Goal: Navigation & Orientation: Find specific page/section

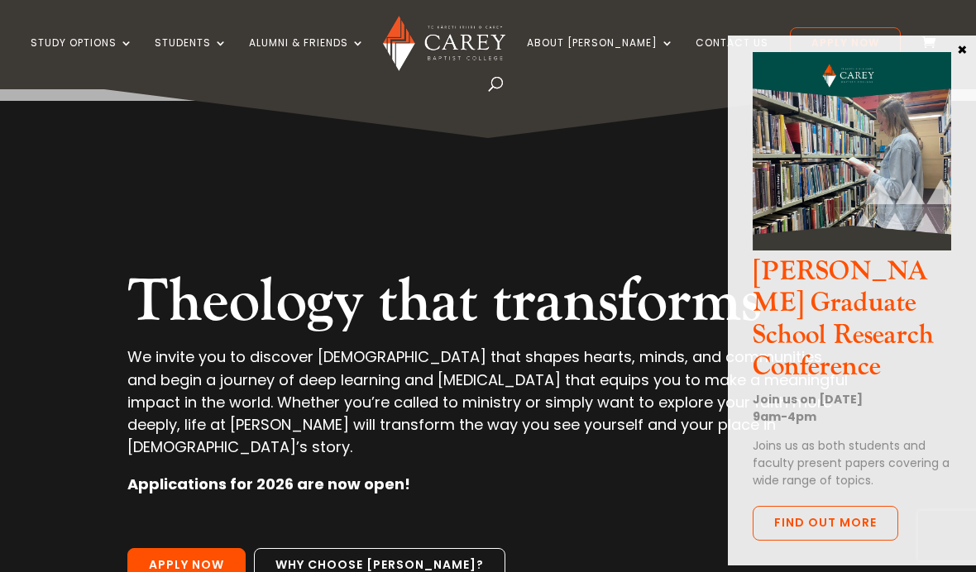
click at [954, 43] on button "×" at bounding box center [962, 48] width 17 height 15
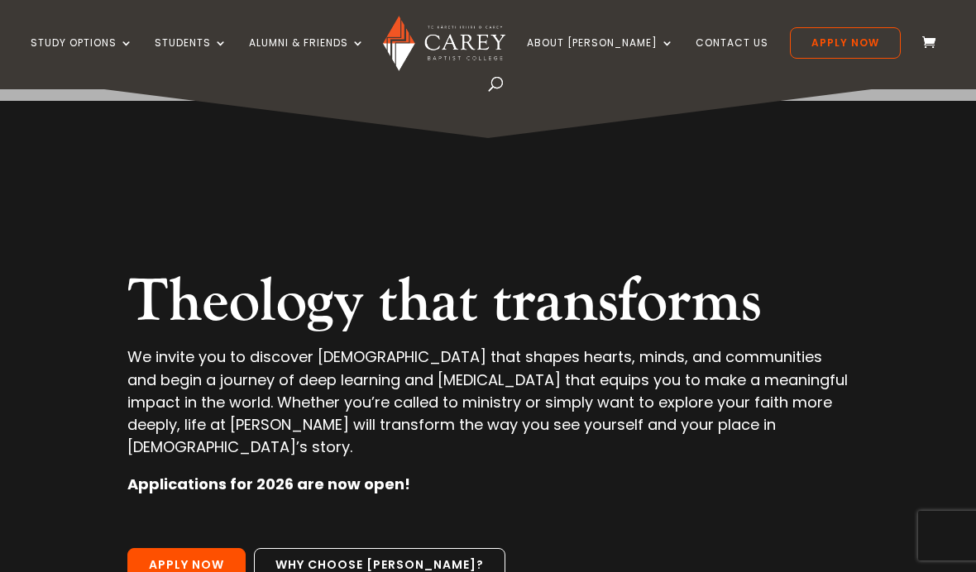
click at [578, 24] on div "Study Options Certificate in Christian Leadership (Micro-credential) Intermissi…" at bounding box center [487, 44] width 925 height 89
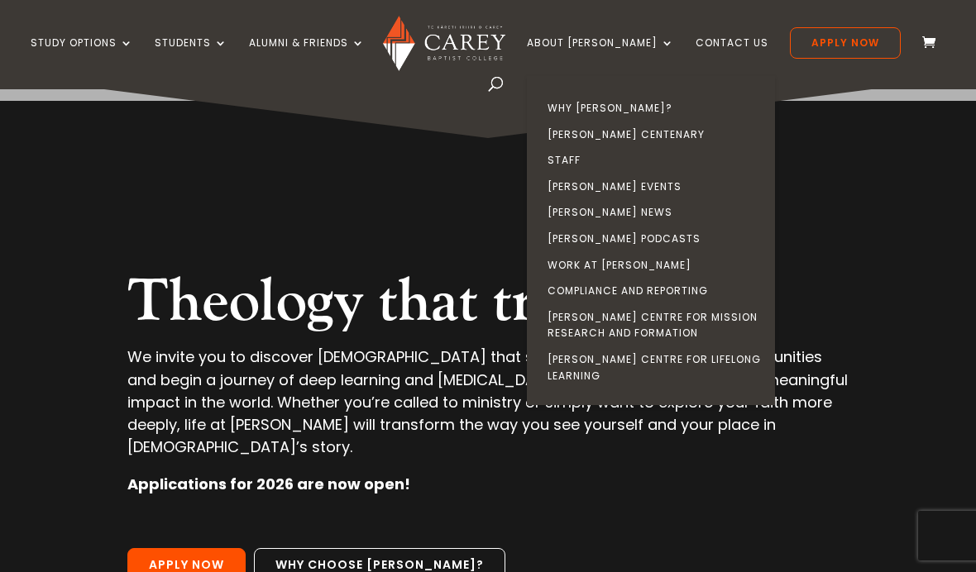
click at [620, 179] on link "[PERSON_NAME] Events" at bounding box center [655, 187] width 248 height 26
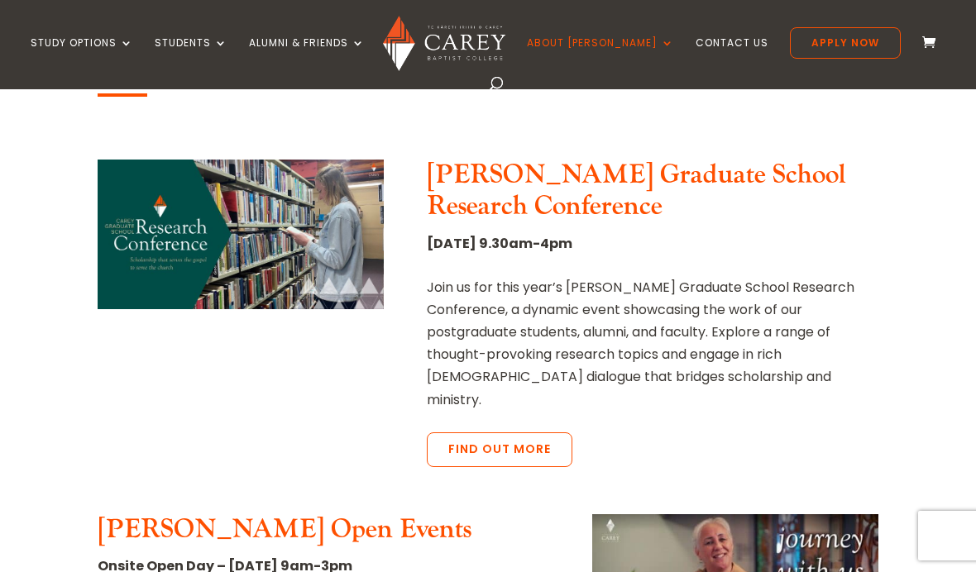
scroll to position [586, 0]
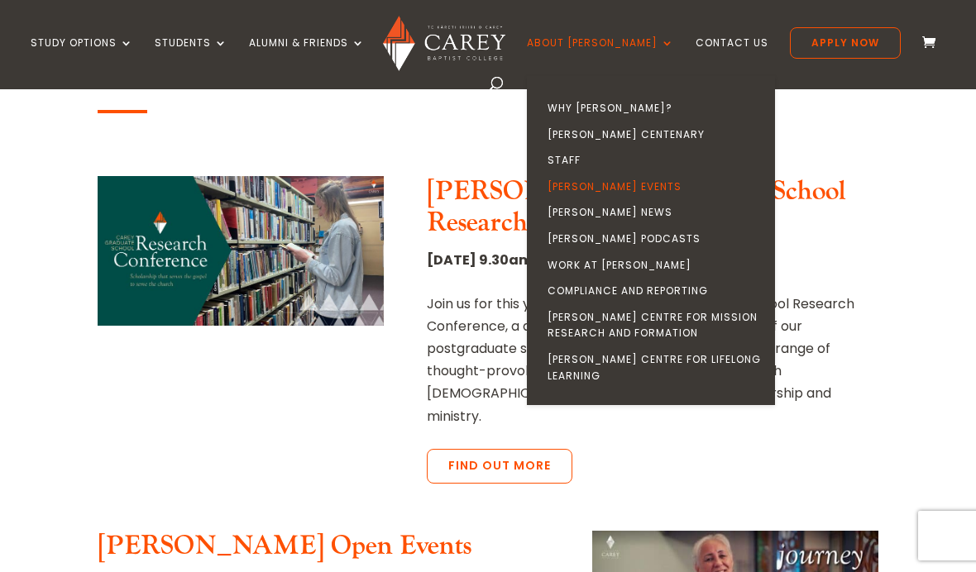
click at [609, 208] on link "[PERSON_NAME] News" at bounding box center [655, 212] width 248 height 26
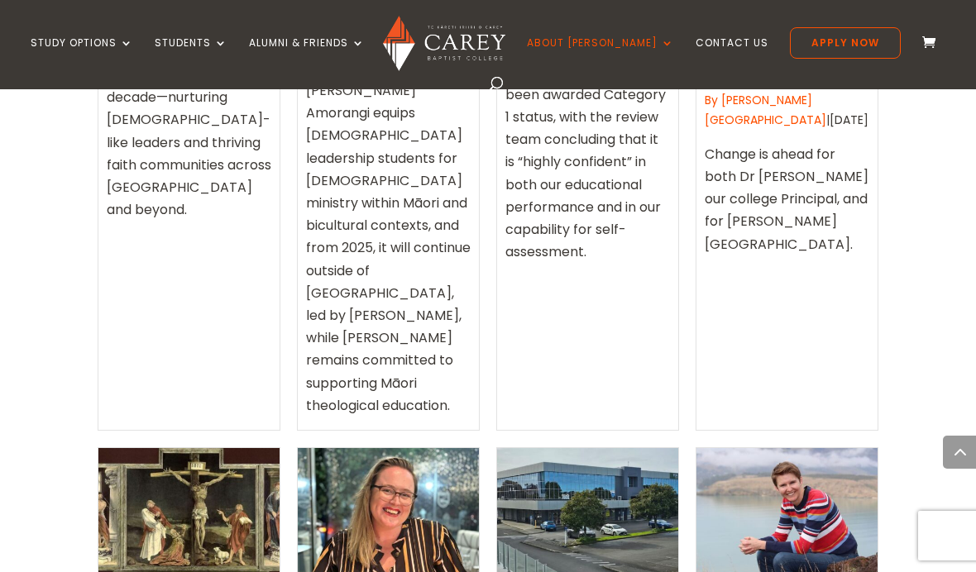
scroll to position [1815, 0]
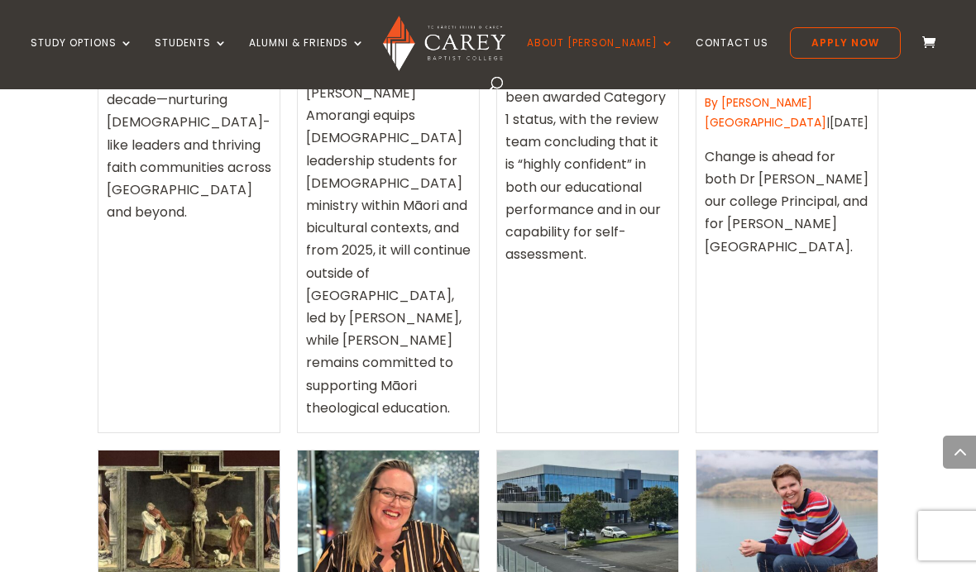
click at [582, 451] on div at bounding box center [587, 515] width 181 height 128
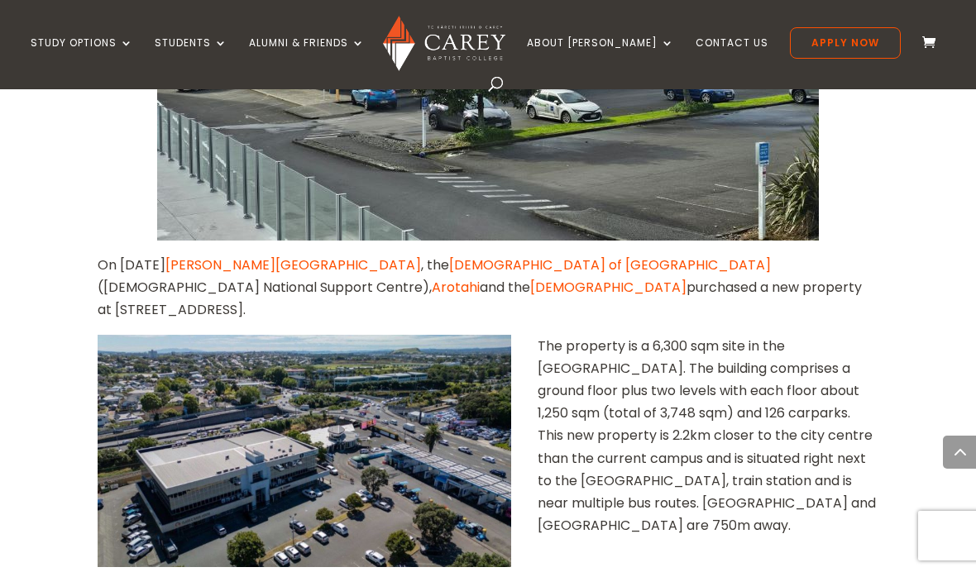
scroll to position [966, 0]
